Goal: Task Accomplishment & Management: Complete application form

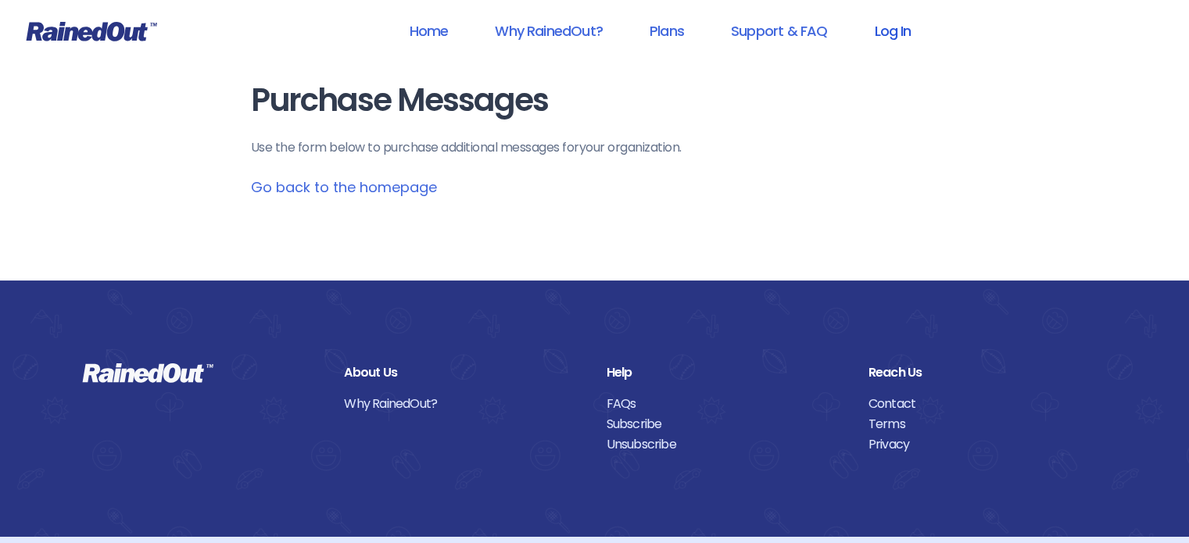
click at [903, 37] on link "Log In" at bounding box center [892, 30] width 77 height 35
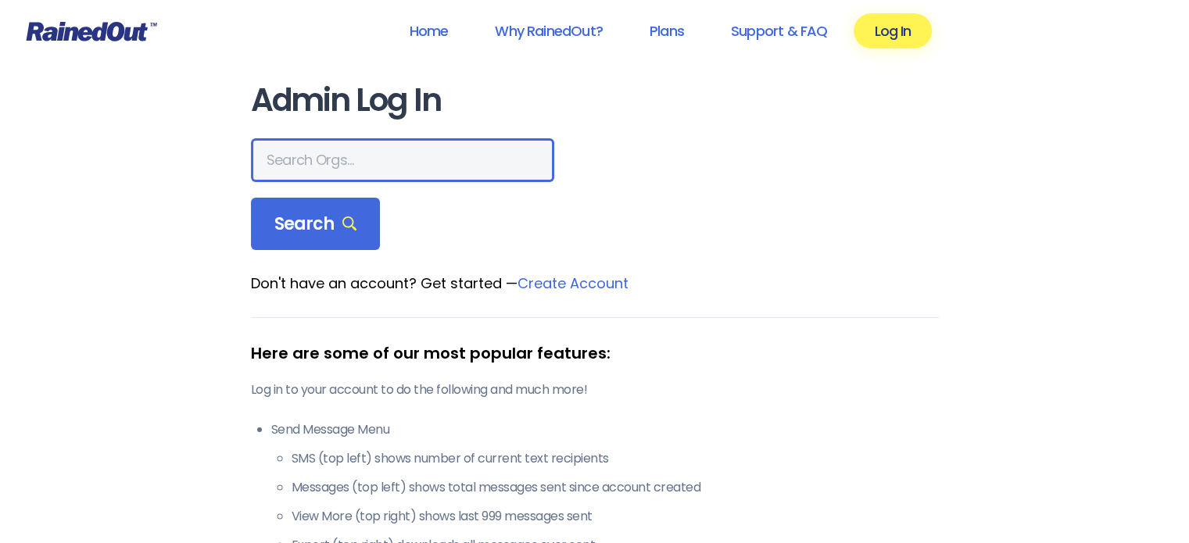
click at [378, 154] on input "text" at bounding box center [402, 160] width 303 height 44
type input "waverly archery"
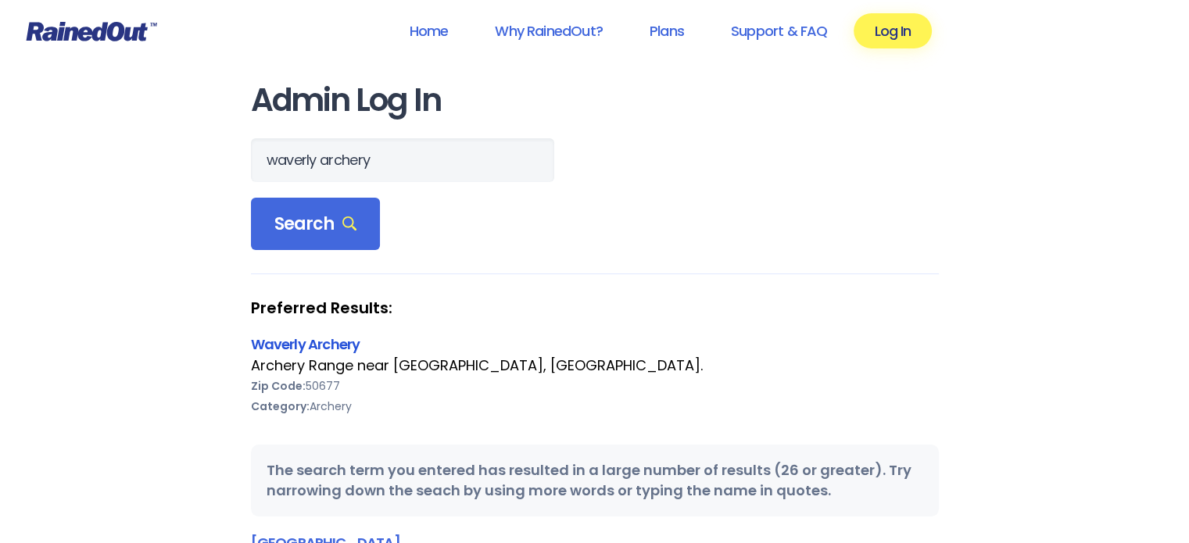
click at [315, 348] on link "Waverly Archery" at bounding box center [305, 345] width 109 height 20
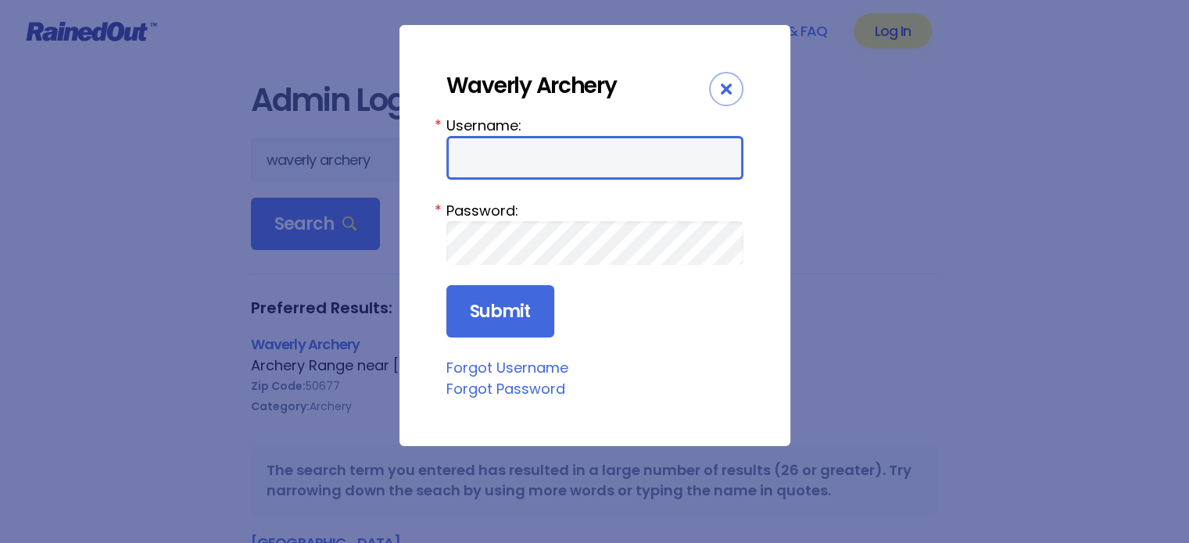
click at [539, 163] on input "Username:" at bounding box center [594, 158] width 297 height 44
type input "WAC"
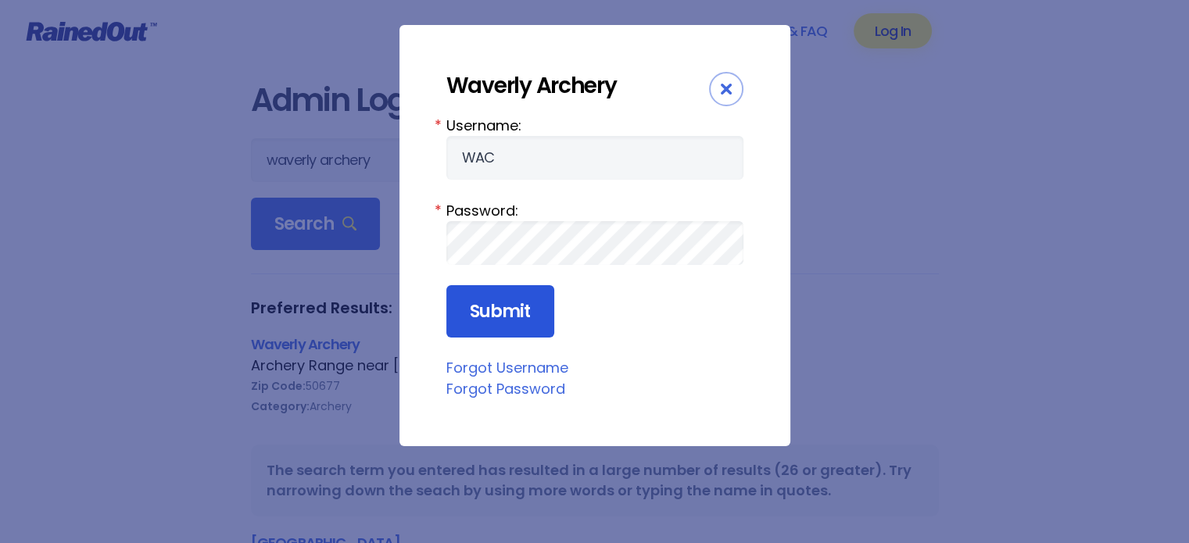
click at [494, 306] on input "Submit" at bounding box center [500, 311] width 108 height 53
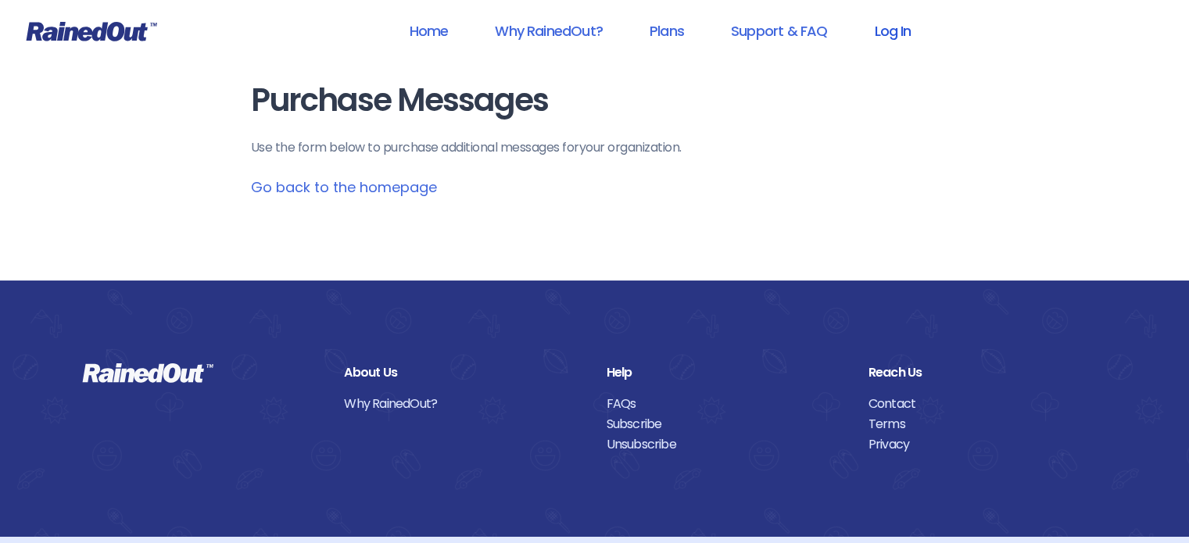
click at [903, 27] on link "Log In" at bounding box center [892, 30] width 77 height 35
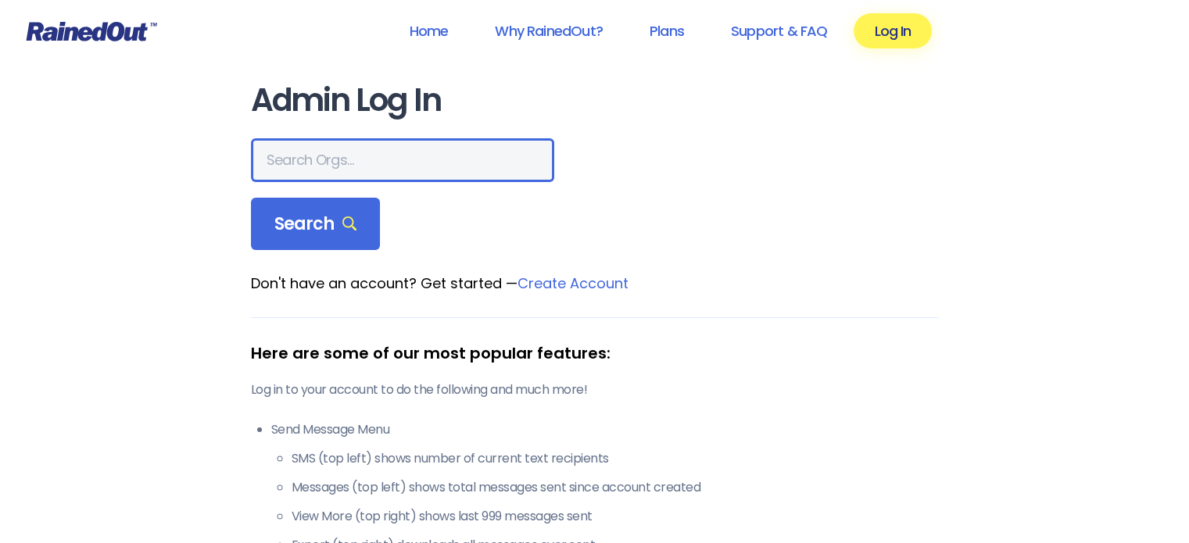
click at [378, 161] on input "text" at bounding box center [402, 160] width 303 height 44
type input "waverly archery"
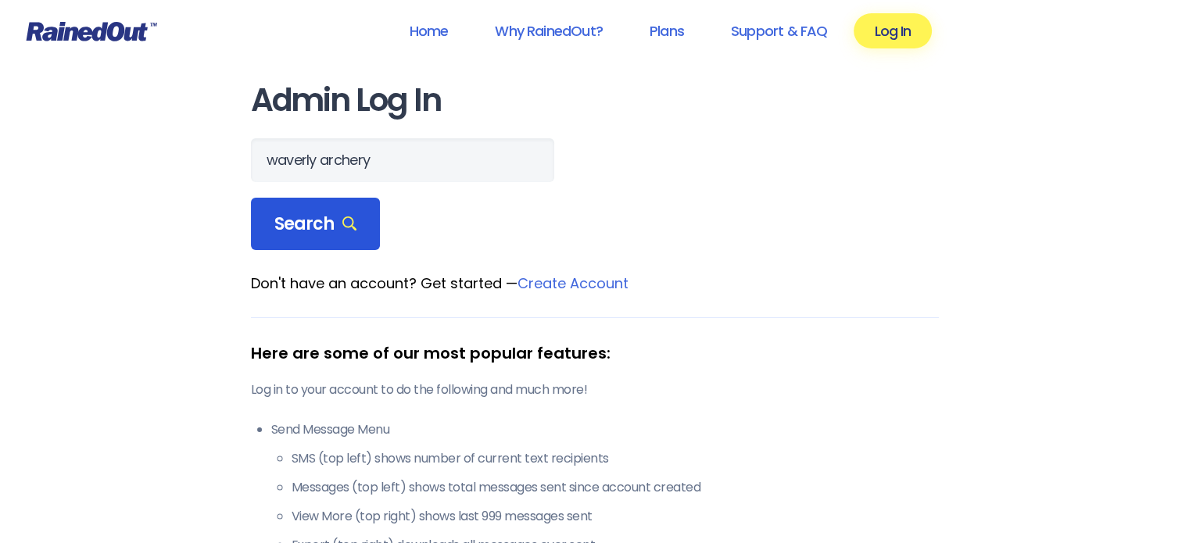
click at [319, 215] on span "Search" at bounding box center [315, 224] width 83 height 22
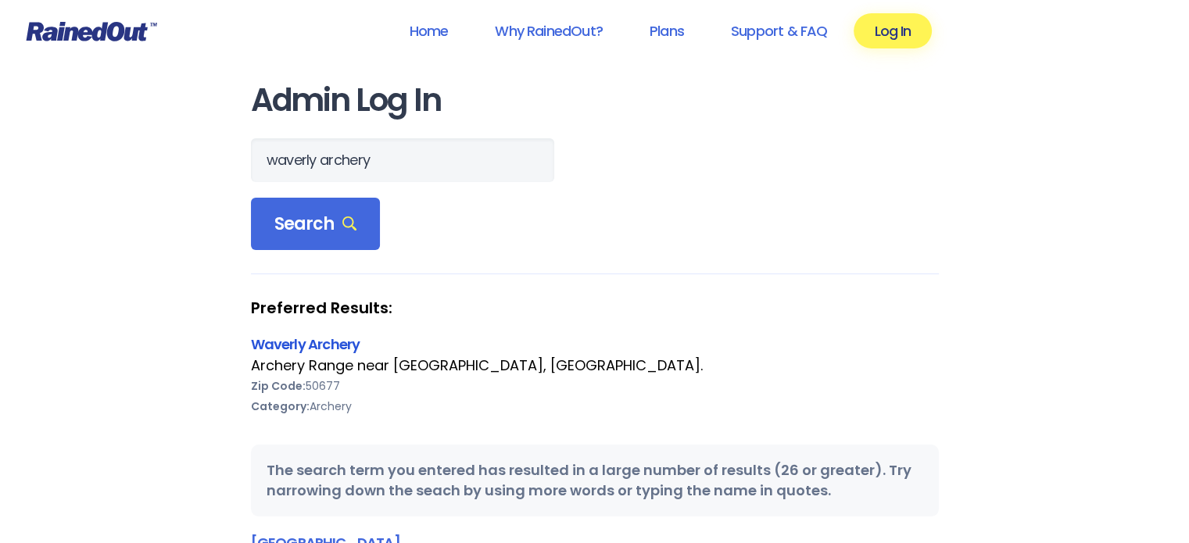
click at [313, 338] on link "Waverly Archery" at bounding box center [305, 345] width 109 height 20
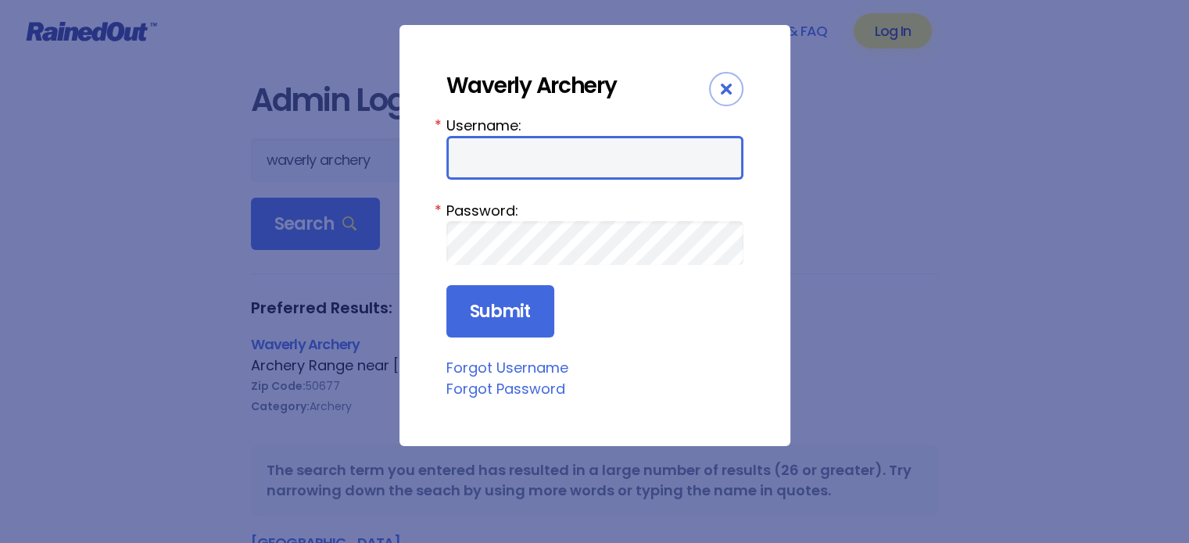
click at [527, 148] on input "Username:" at bounding box center [594, 158] width 297 height 44
type input "WAC"
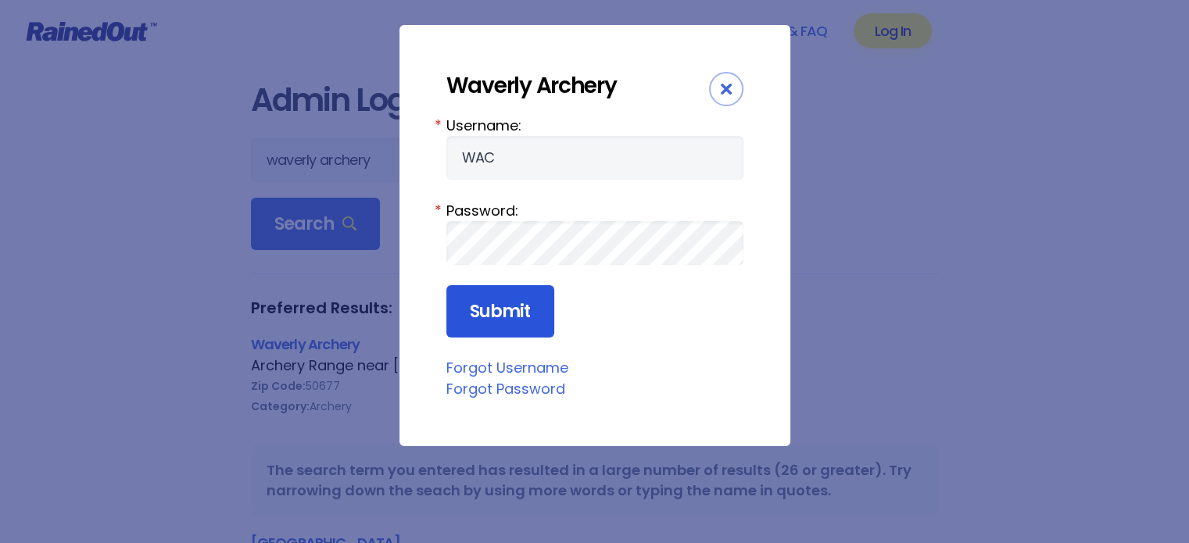
click at [518, 310] on input "Submit" at bounding box center [500, 311] width 108 height 53
